Goal: Feedback & Contribution: Leave review/rating

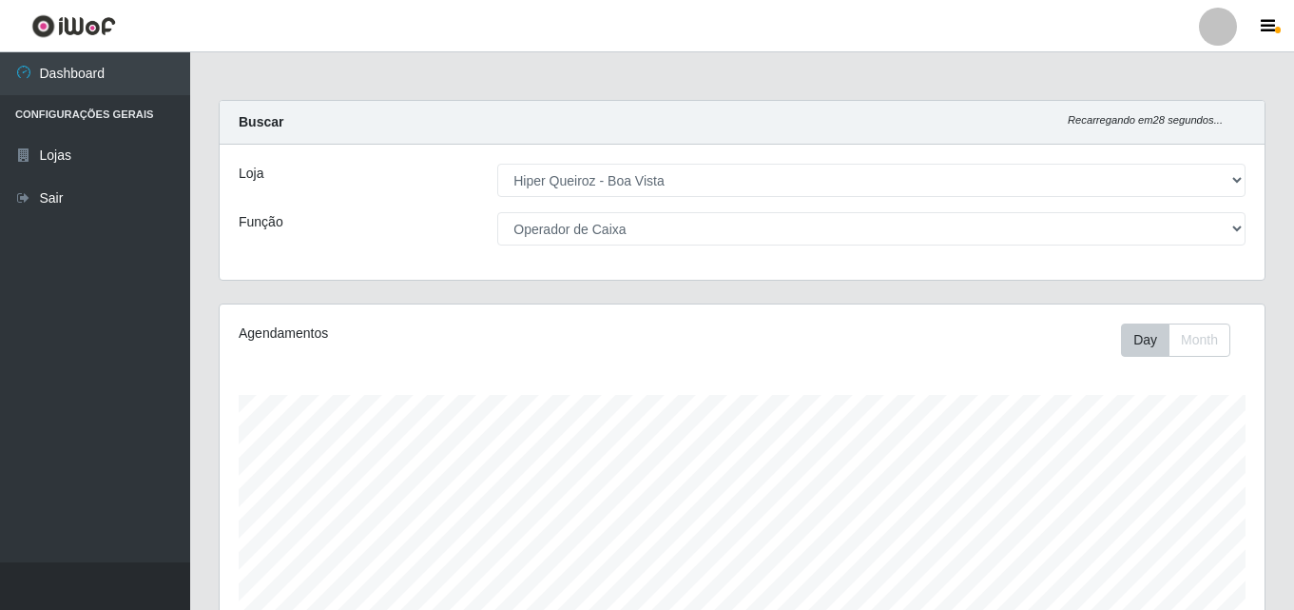
select select "514"
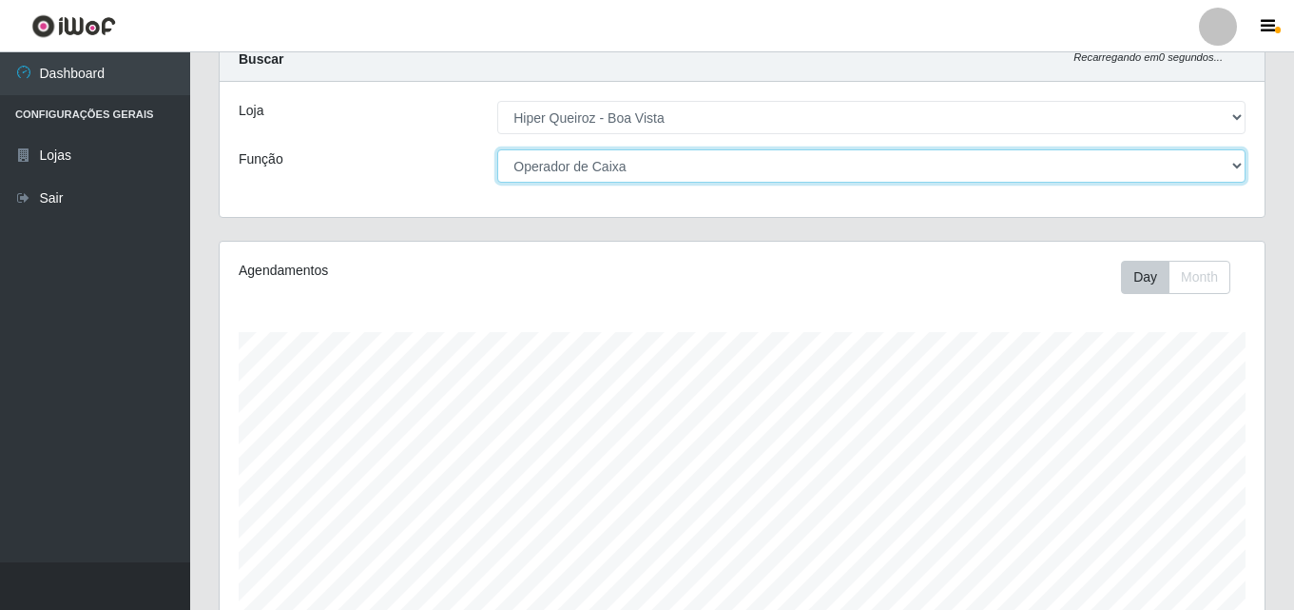
scroll to position [95, 0]
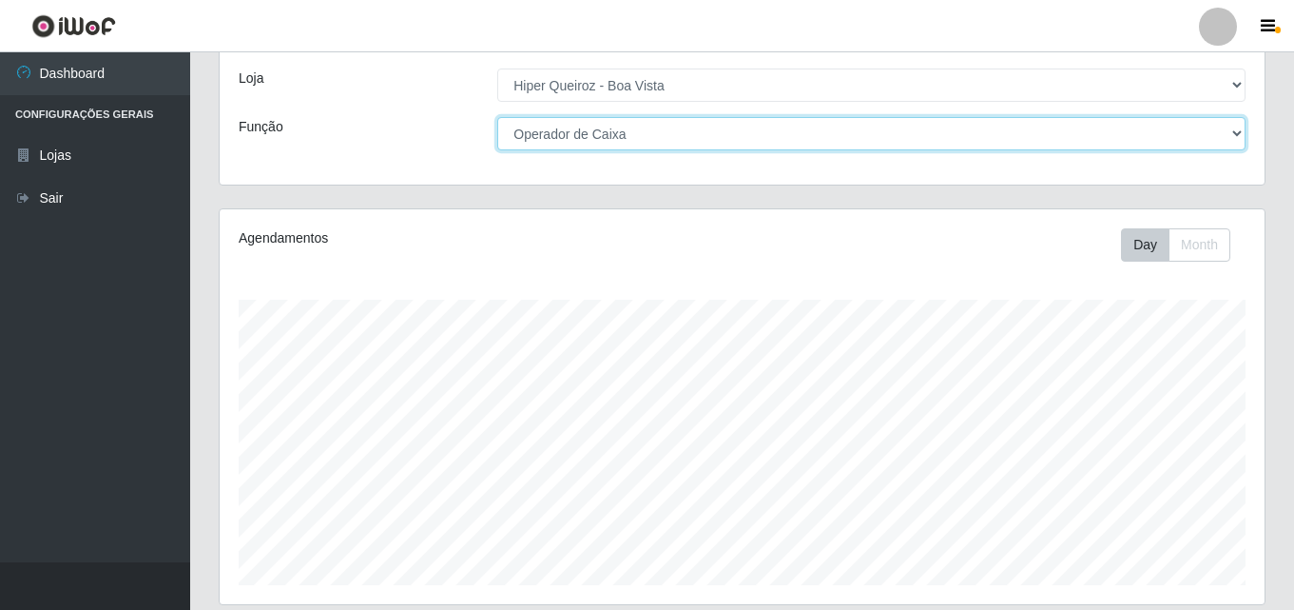
click at [1231, 126] on select "[Selecione...] Embalador Embalador + Embalador ++ Operador de Caixa Operador de…" at bounding box center [871, 133] width 748 height 33
click at [497, 117] on select "[Selecione...] Embalador Embalador + Embalador ++ Operador de Caixa Operador de…" at bounding box center [871, 133] width 748 height 33
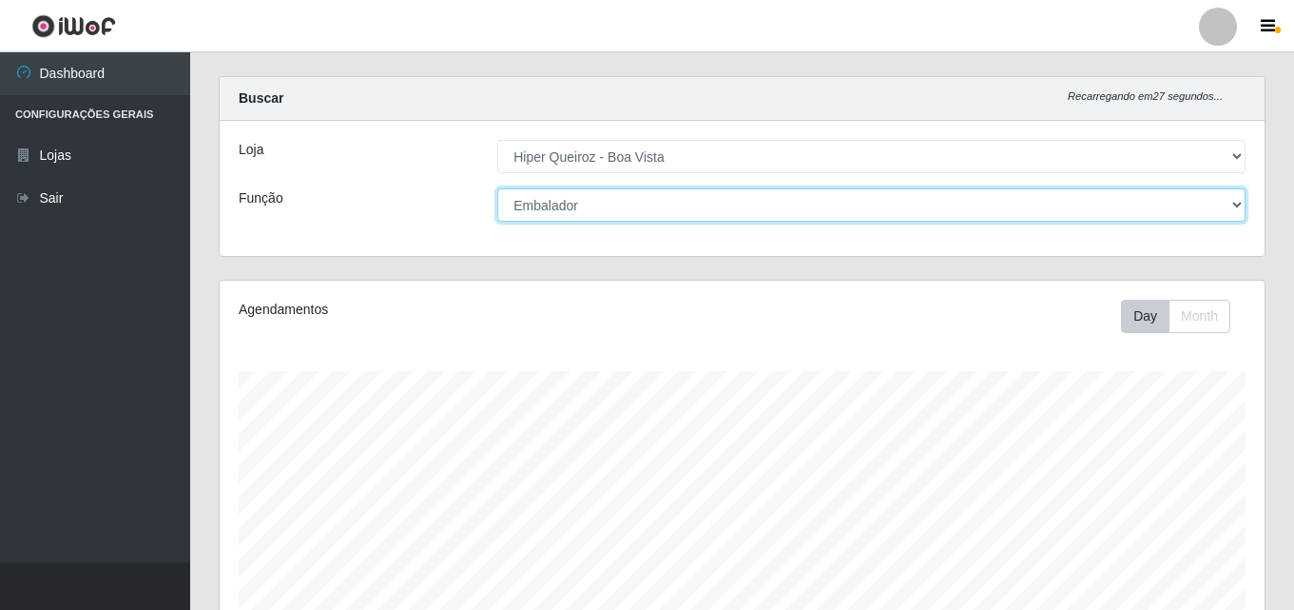
scroll to position [0, 0]
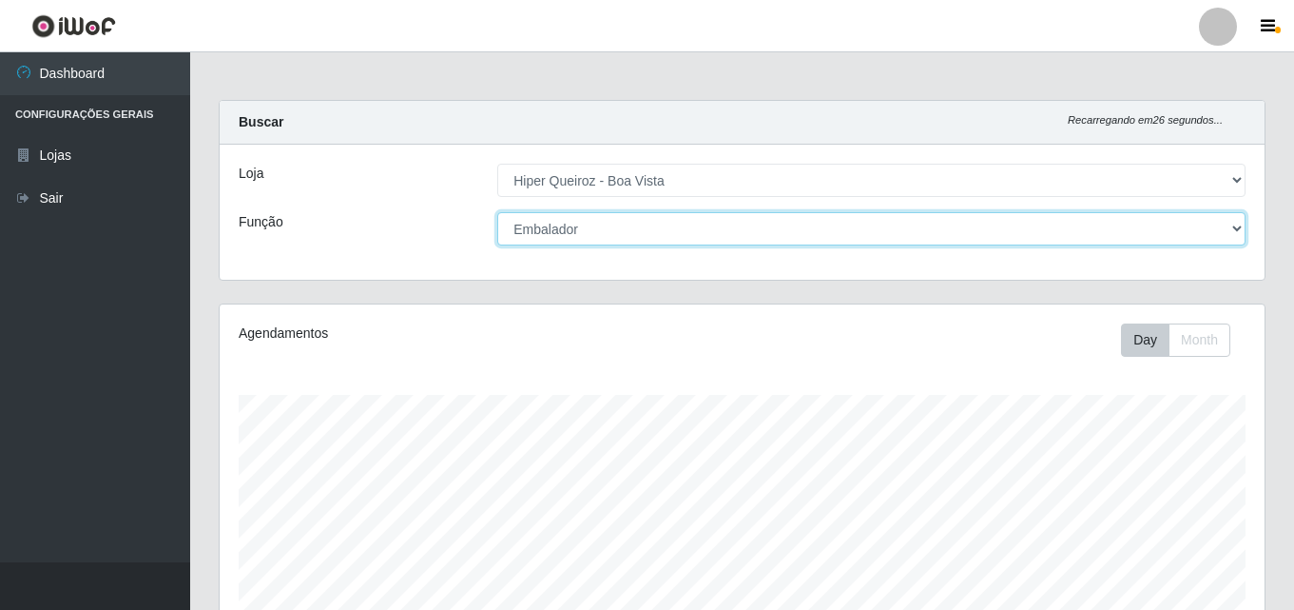
click at [1242, 224] on select "[Selecione...] Embalador Embalador + Embalador ++ Operador de Caixa Operador de…" at bounding box center [871, 228] width 748 height 33
select select "22"
click at [497, 212] on select "[Selecione...] Embalador Embalador + Embalador ++ Operador de Caixa Operador de…" at bounding box center [871, 228] width 748 height 33
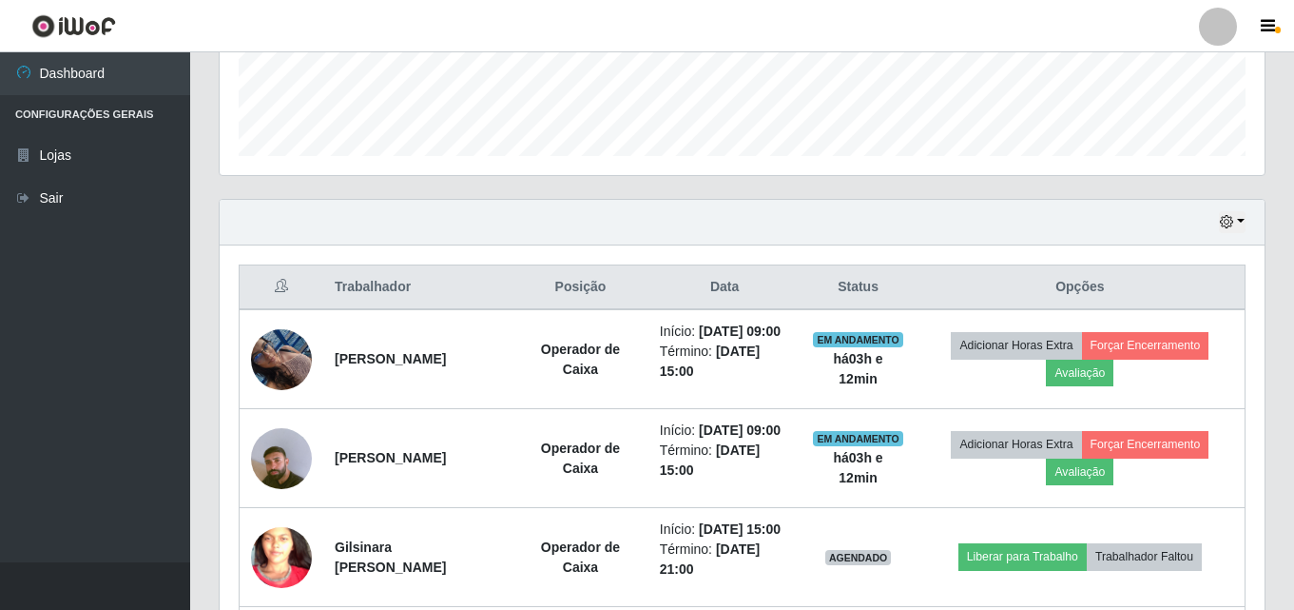
scroll to position [571, 0]
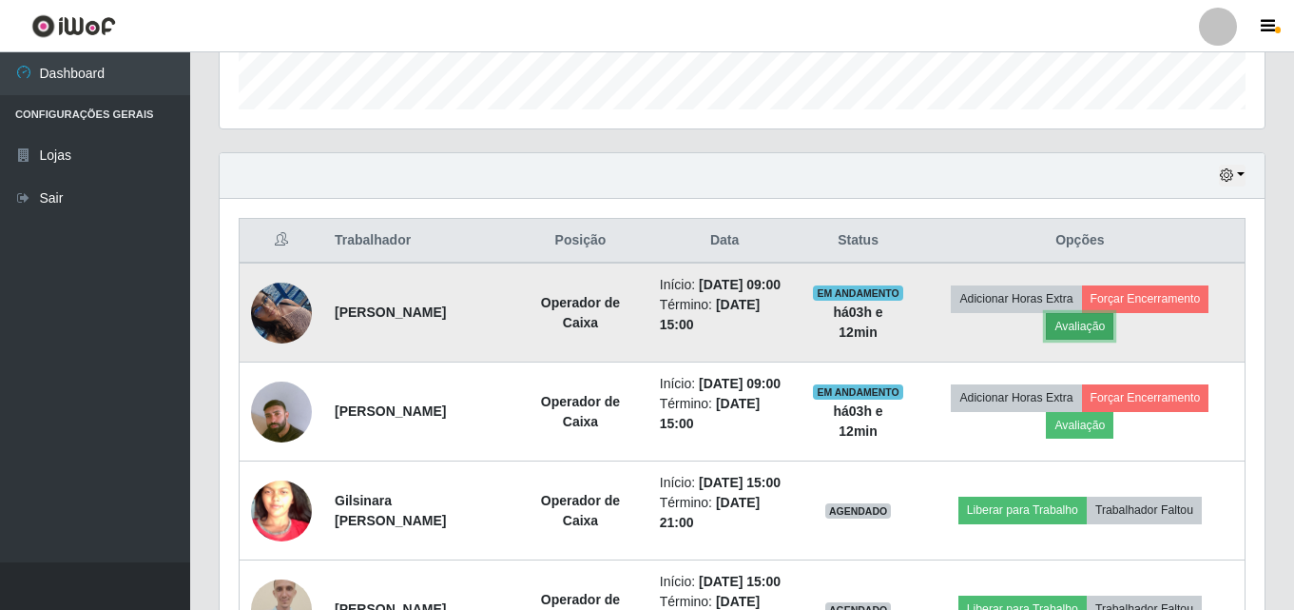
click at [1097, 339] on button "Avaliação" at bounding box center [1080, 326] width 68 height 27
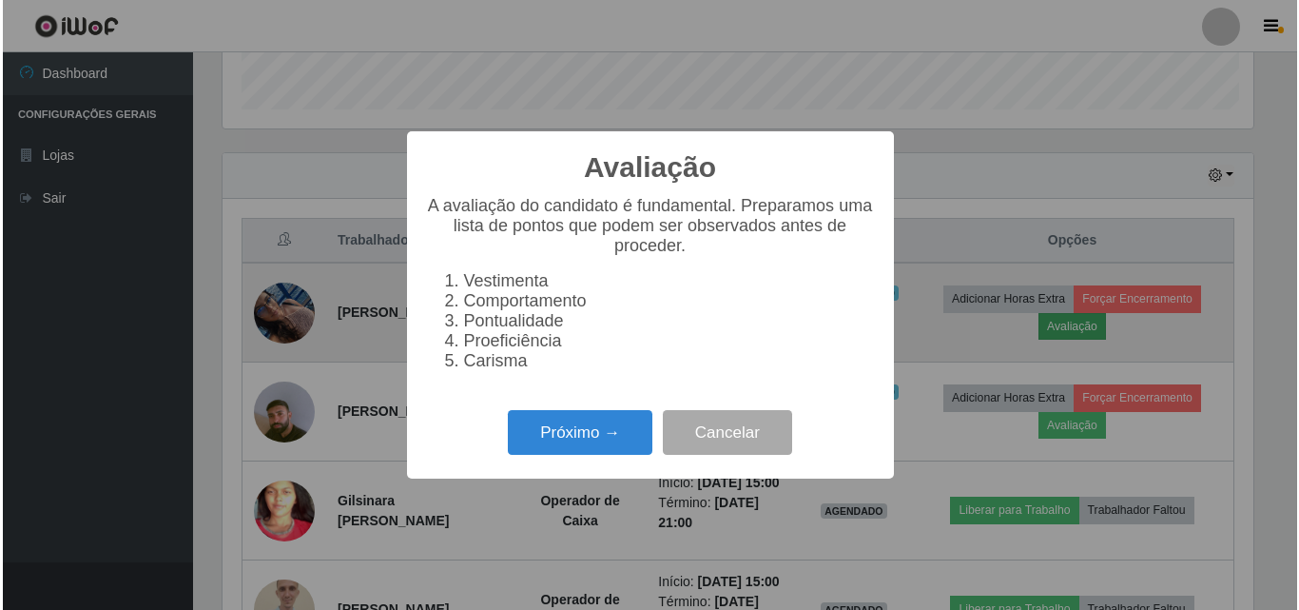
scroll to position [395, 1036]
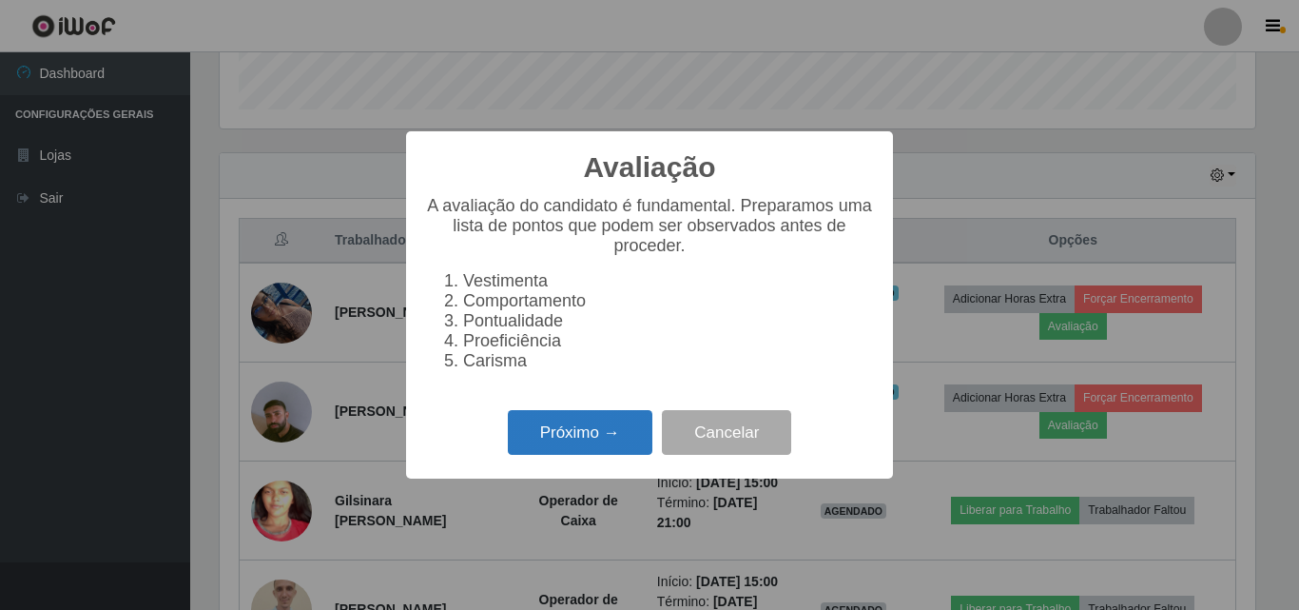
click at [556, 436] on button "Próximo →" at bounding box center [580, 432] width 145 height 45
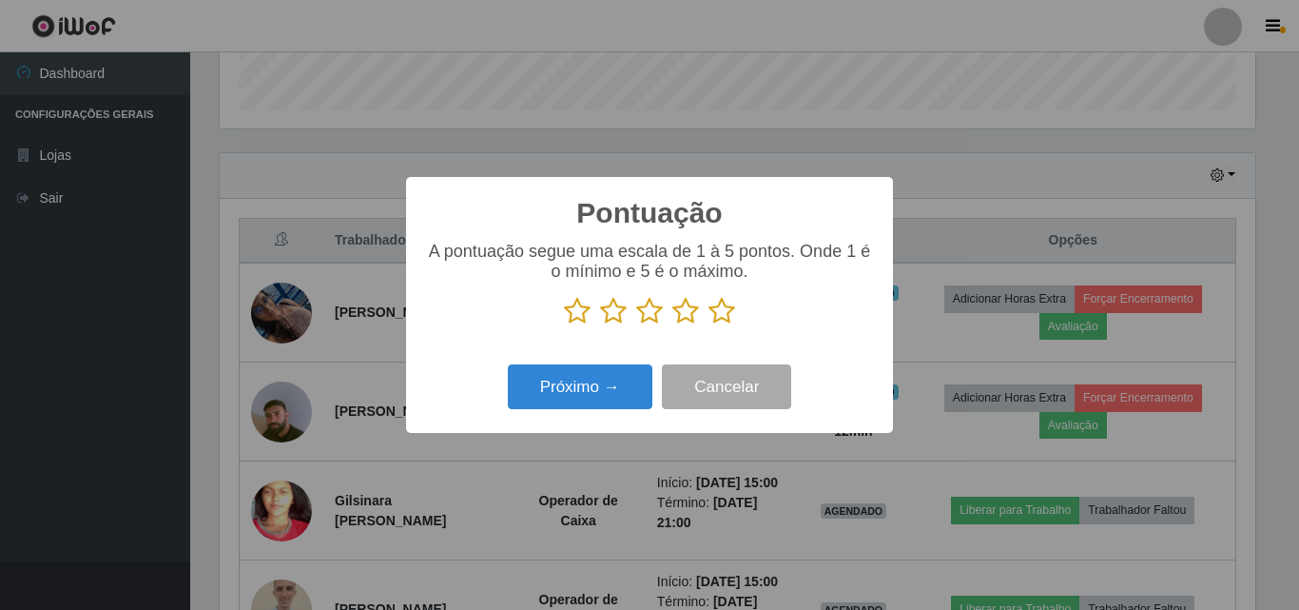
scroll to position [950547, 949906]
click at [723, 293] on div "A pontuação segue uma escala de 1 à 5 pontos. Onde 1 é o mínimo e 5 é o máximo." at bounding box center [649, 284] width 449 height 84
click at [720, 320] on icon at bounding box center [721, 311] width 27 height 29
click at [708, 325] on input "radio" at bounding box center [708, 325] width 0 height 0
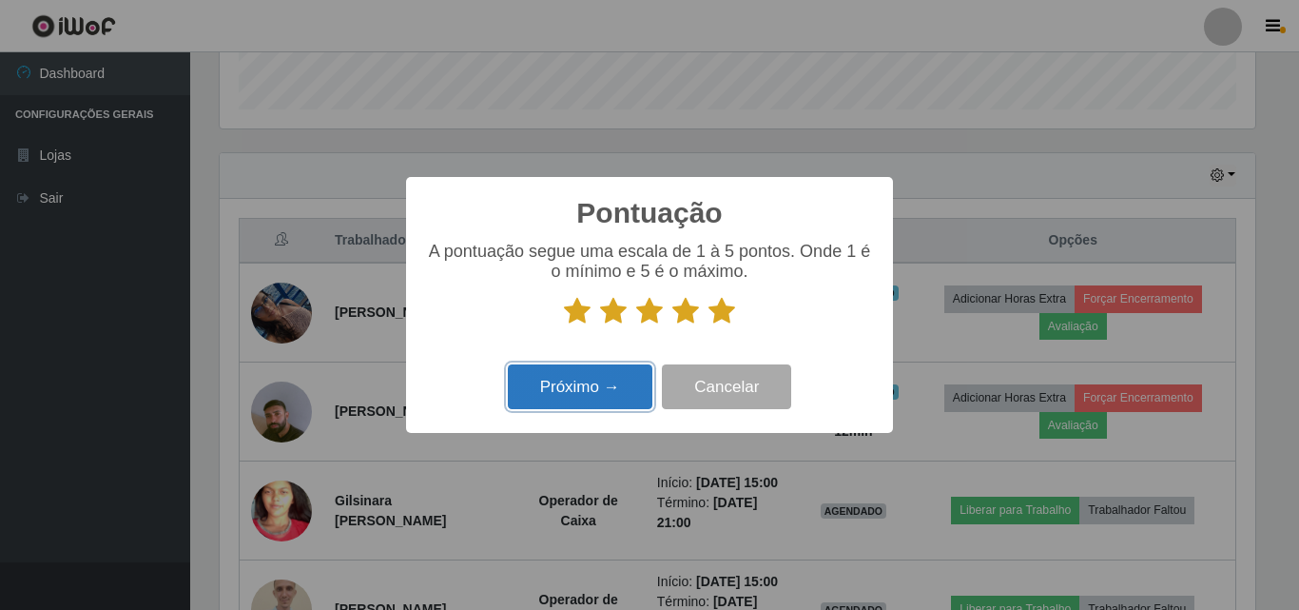
click at [586, 386] on button "Próximo →" at bounding box center [580, 386] width 145 height 45
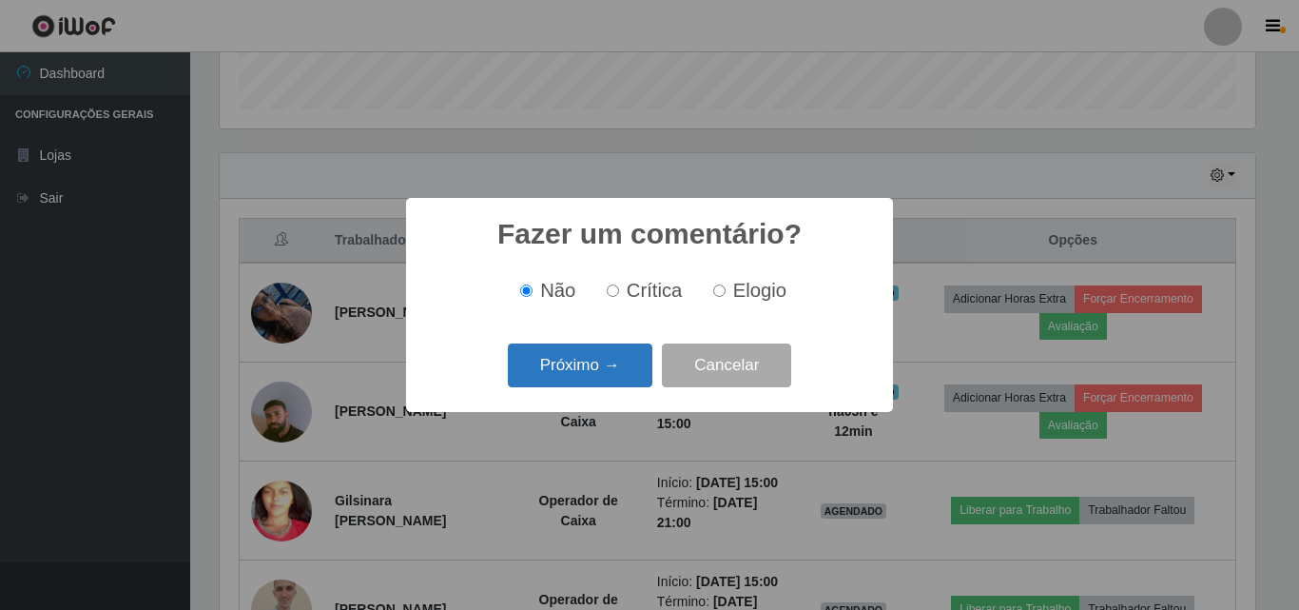
click at [566, 360] on button "Próximo →" at bounding box center [580, 365] width 145 height 45
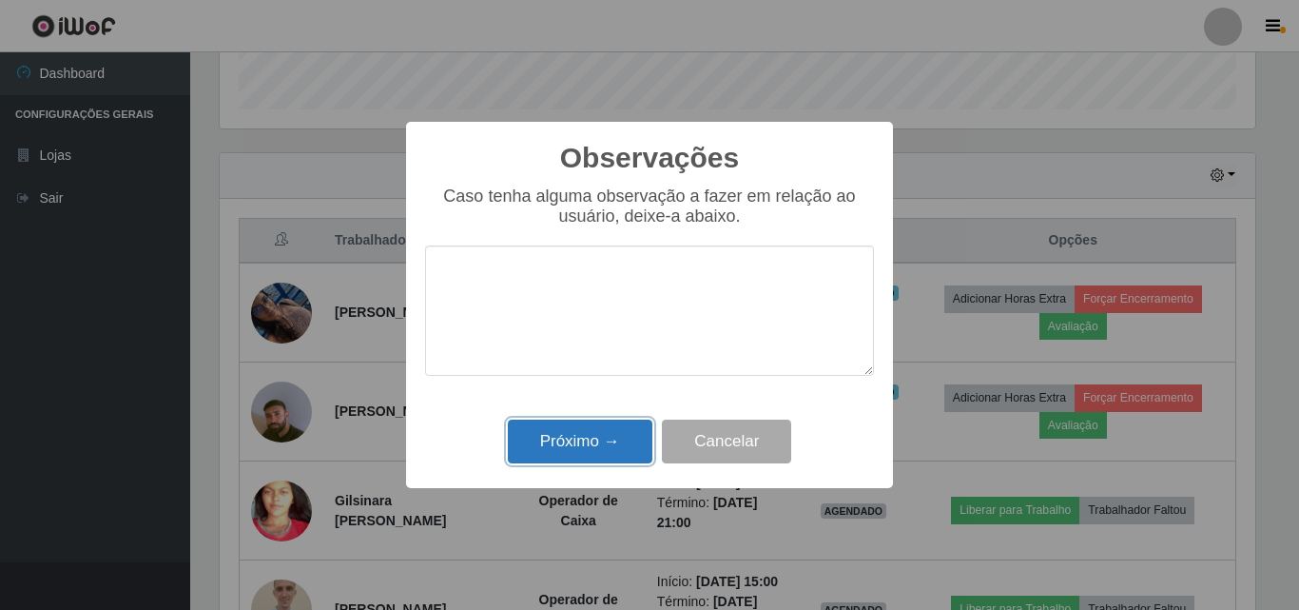
click at [546, 455] on button "Próximo →" at bounding box center [580, 441] width 145 height 45
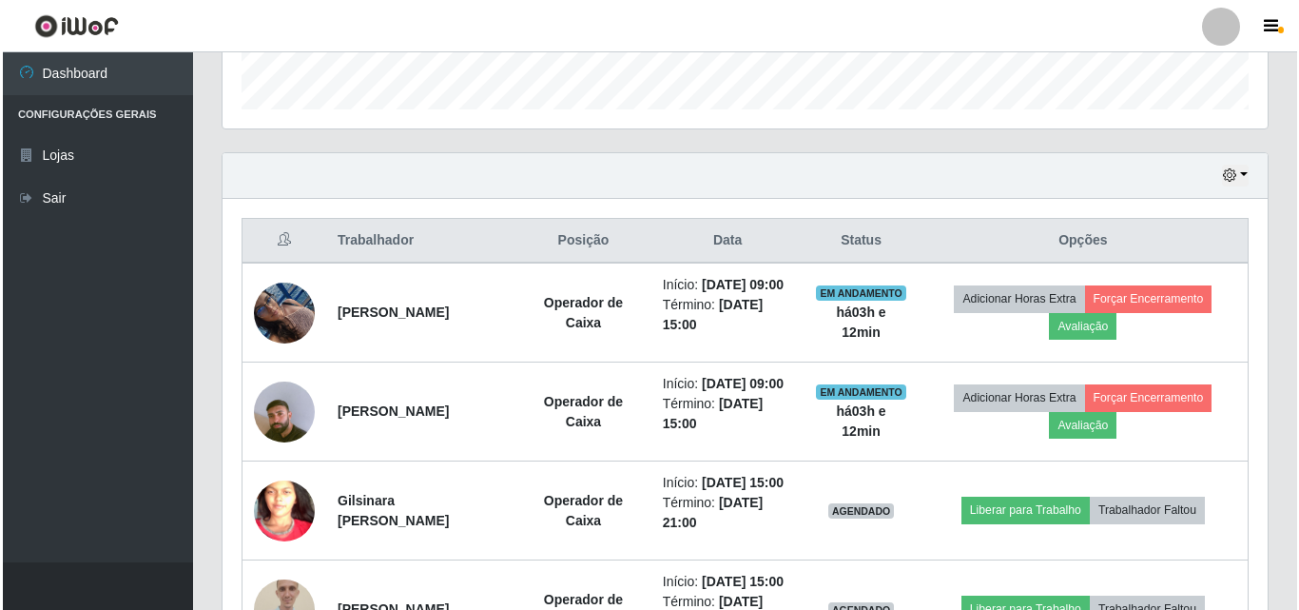
scroll to position [395, 1045]
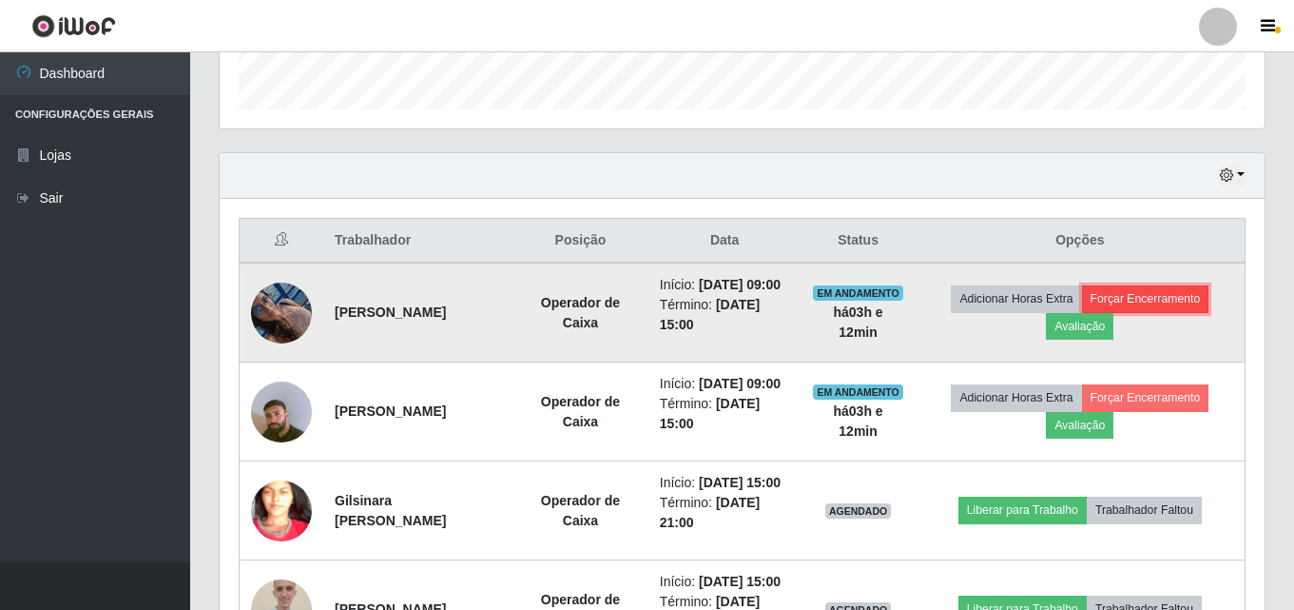
click at [1148, 307] on button "Forçar Encerramento" at bounding box center [1145, 298] width 127 height 27
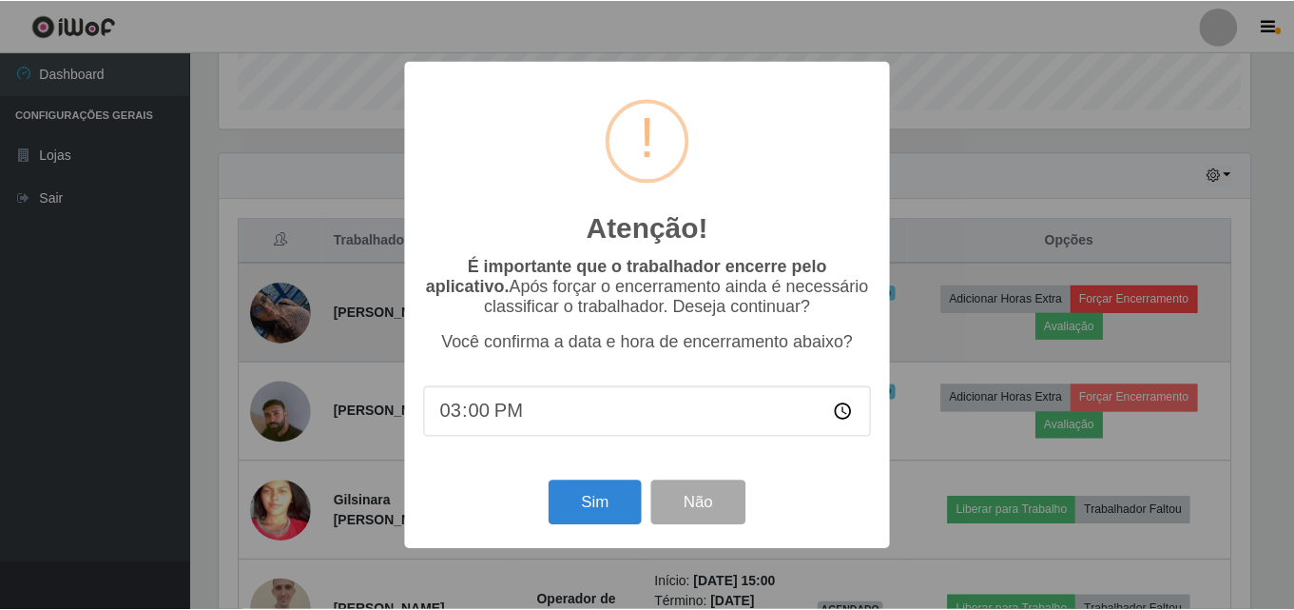
scroll to position [395, 1036]
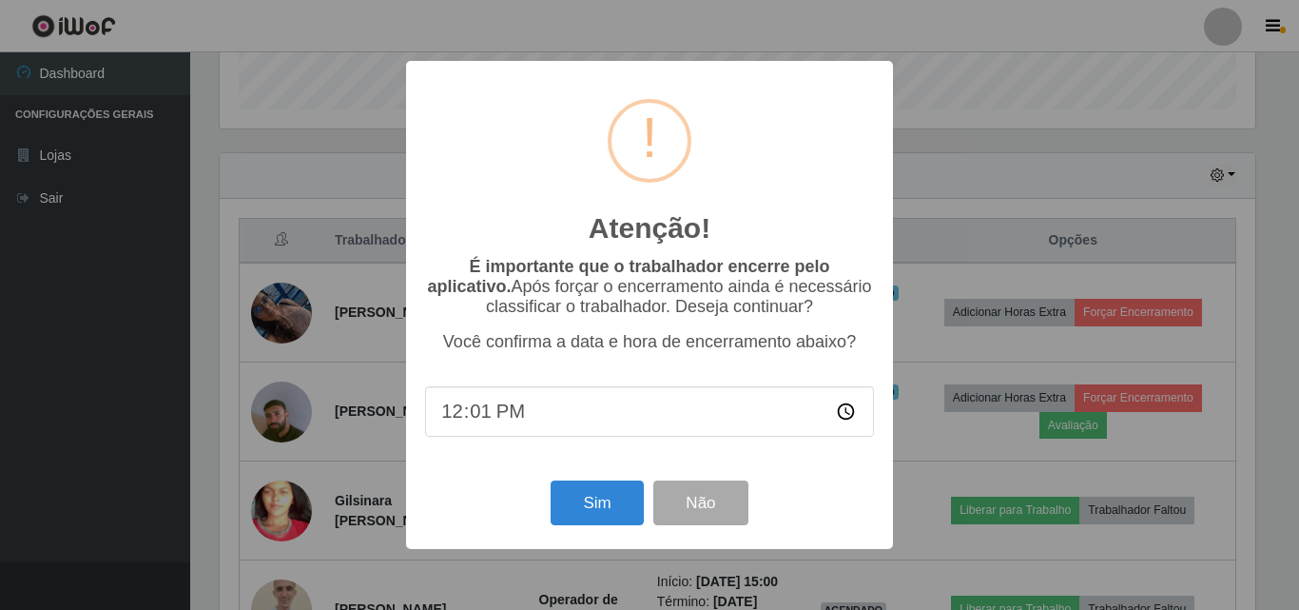
type input "12:12"
click at [591, 514] on button "Sim" at bounding box center [597, 502] width 92 height 45
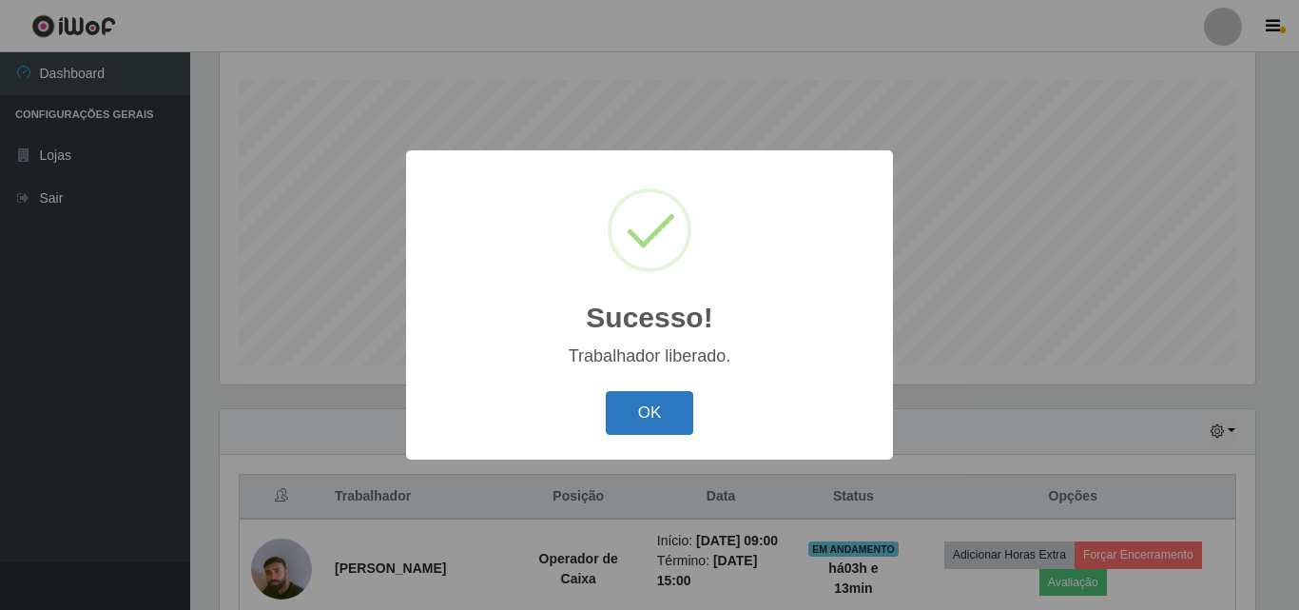
click at [639, 415] on button "OK" at bounding box center [650, 413] width 88 height 45
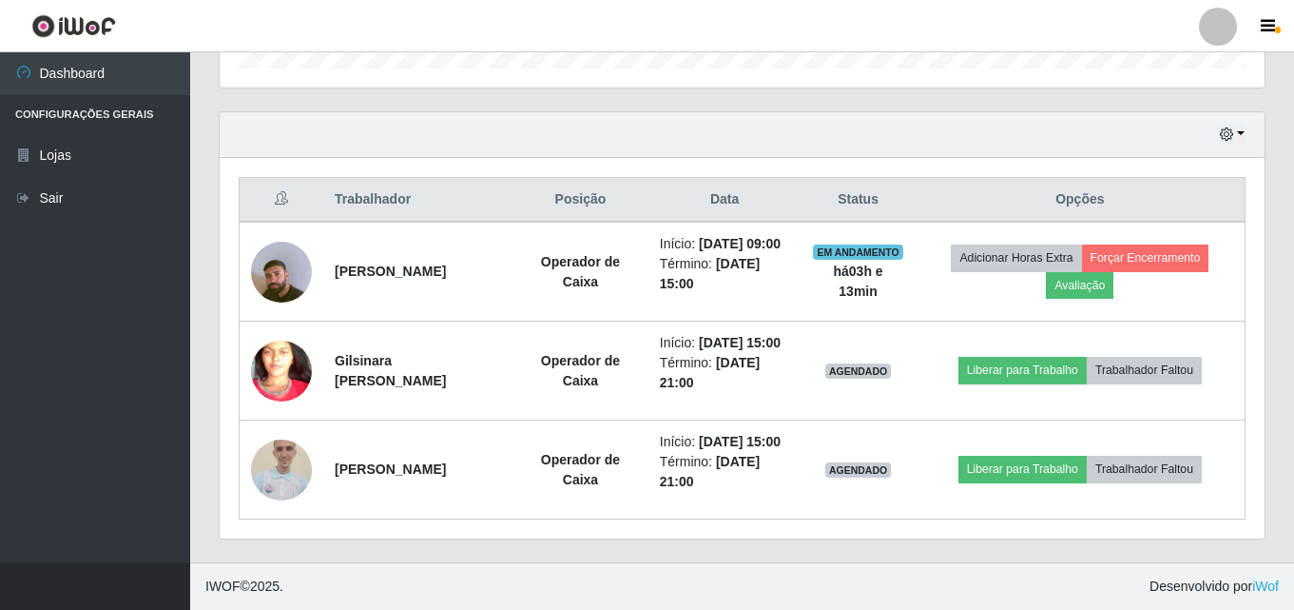
scroll to position [671, 0]
